Goal: Transaction & Acquisition: Purchase product/service

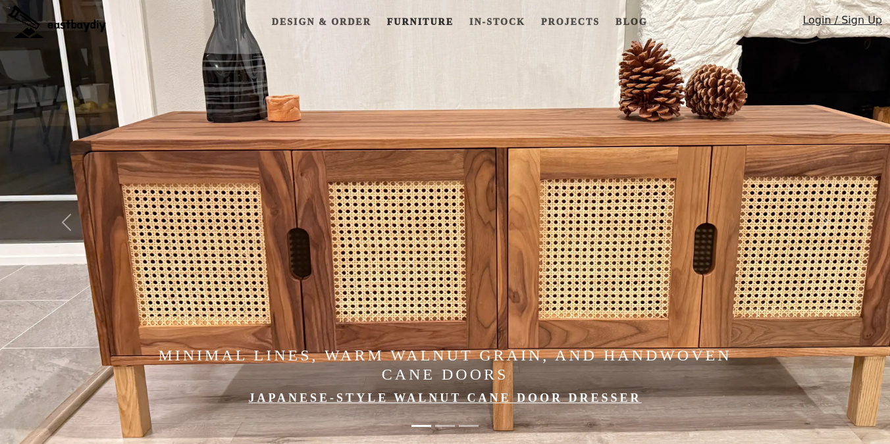
click at [415, 21] on link "Furniture" at bounding box center [420, 22] width 77 height 24
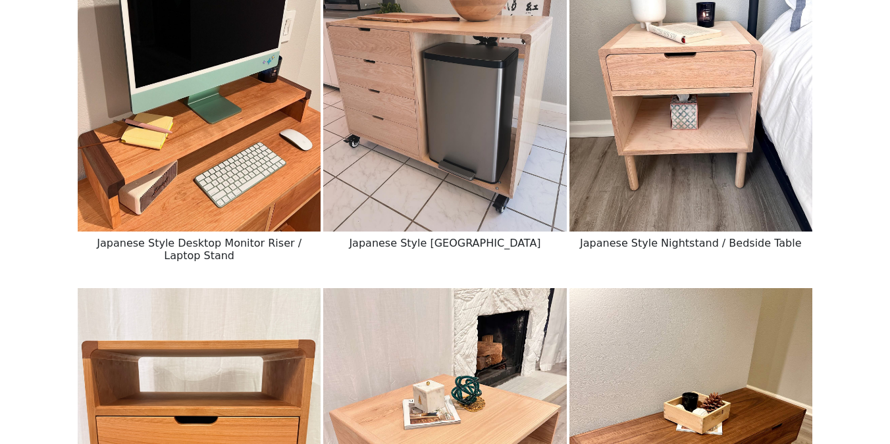
scroll to position [1369, 0]
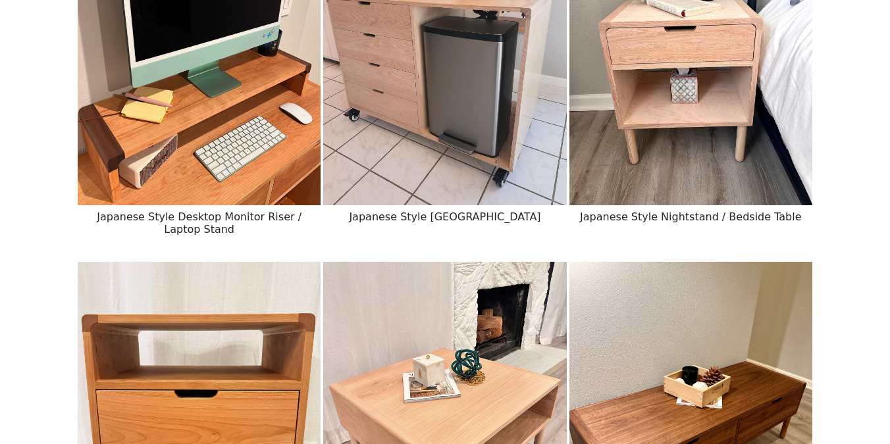
click at [594, 131] on img at bounding box center [690, 53] width 243 height 304
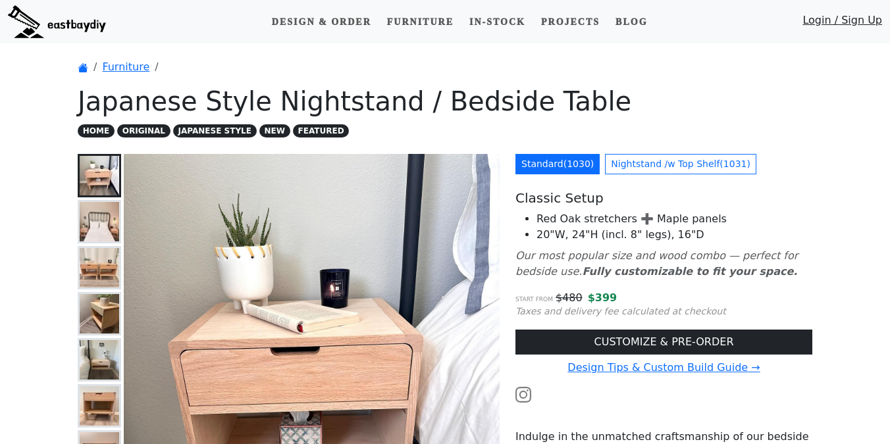
click at [484, 74] on ol "Furniture" at bounding box center [445, 67] width 734 height 16
